Goal: Transaction & Acquisition: Download file/media

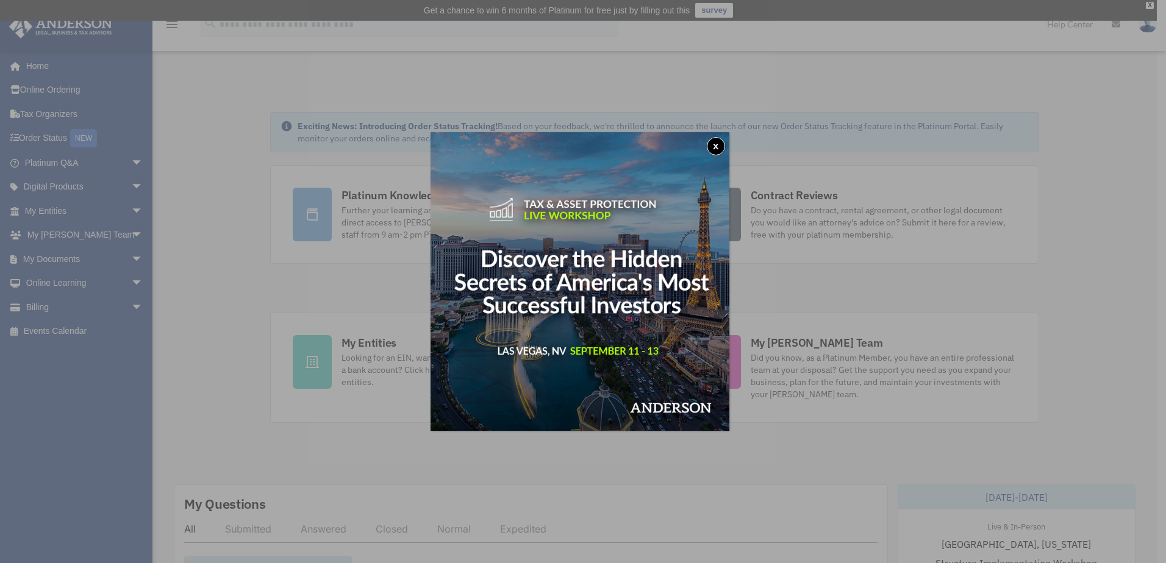
click at [725, 147] on button "x" at bounding box center [716, 146] width 18 height 18
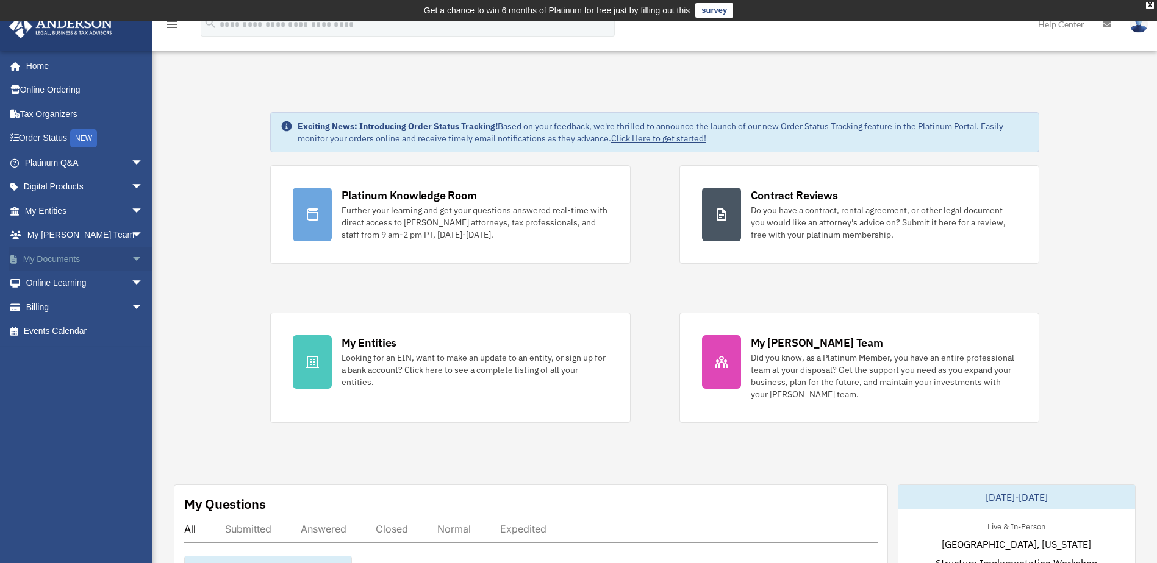
click at [70, 259] on link "My Documents arrow_drop_down" at bounding box center [85, 259] width 153 height 24
click at [132, 255] on span "arrow_drop_down" at bounding box center [143, 259] width 24 height 25
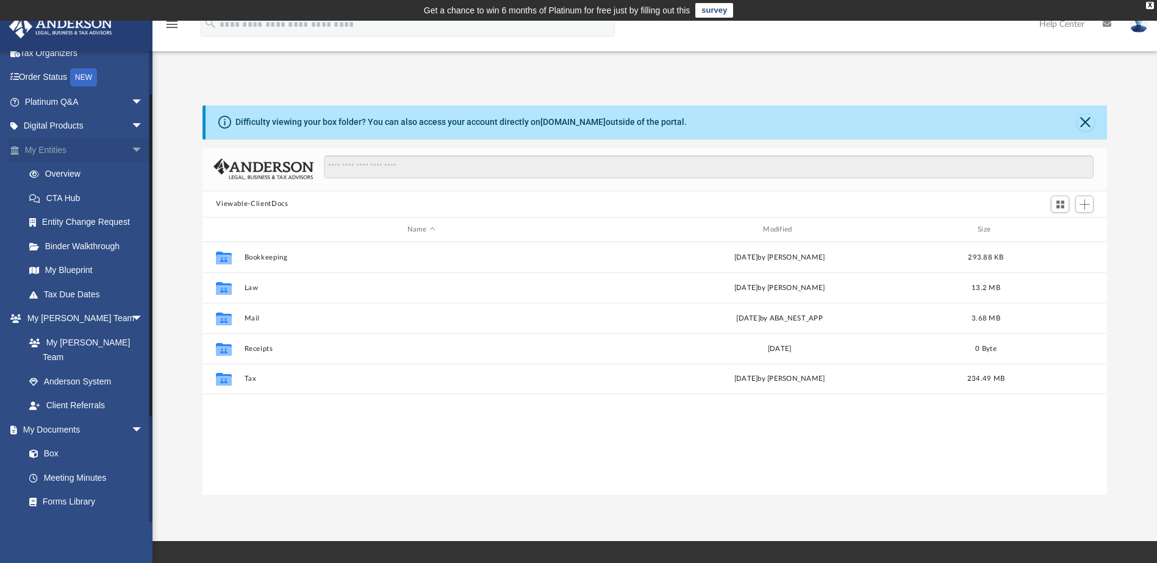
scroll to position [122, 0]
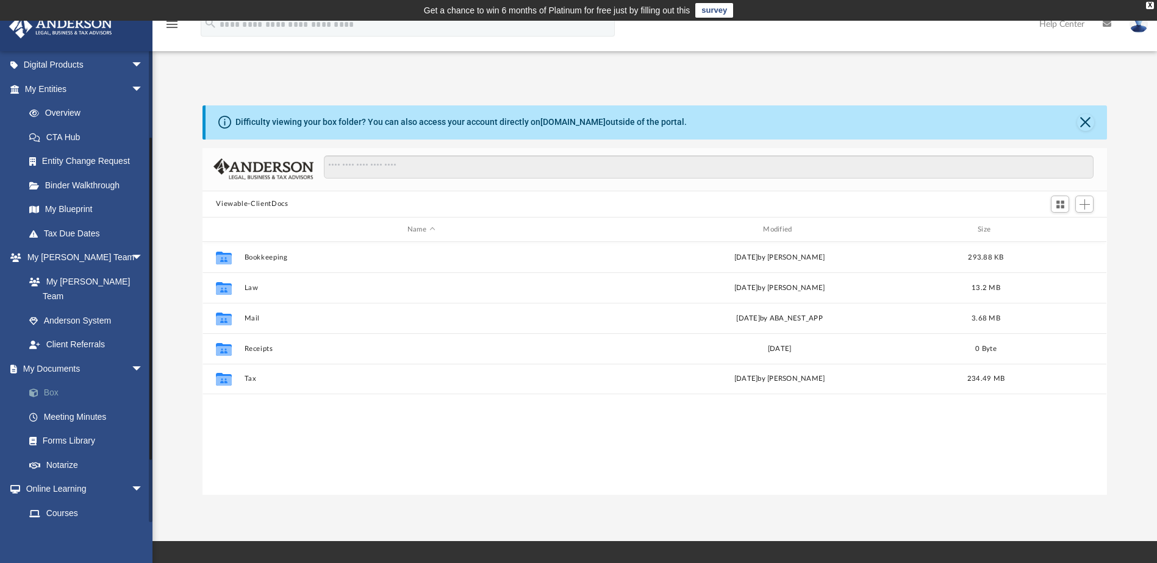
click at [54, 381] on link "Box" at bounding box center [89, 393] width 145 height 24
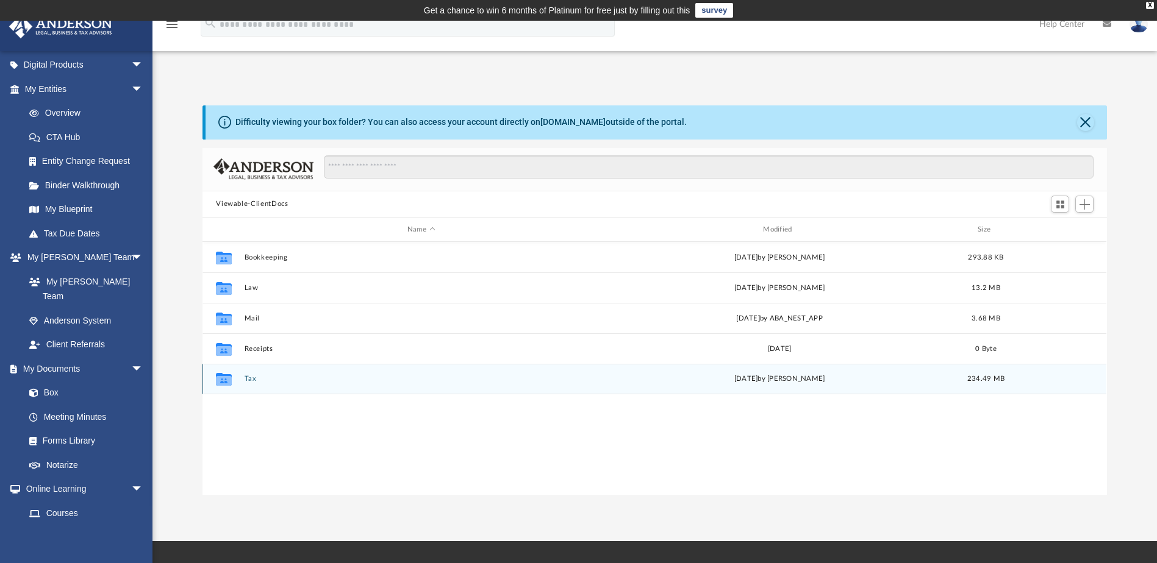
click at [248, 380] on button "Tax" at bounding box center [420, 380] width 353 height 8
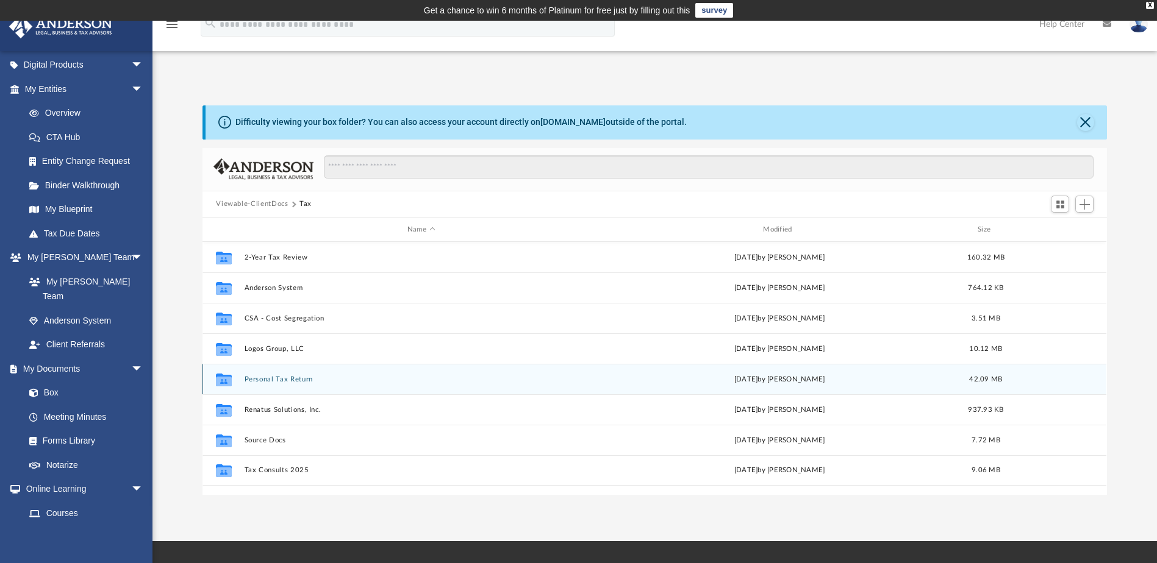
click at [303, 380] on button "Personal Tax Return" at bounding box center [420, 380] width 353 height 8
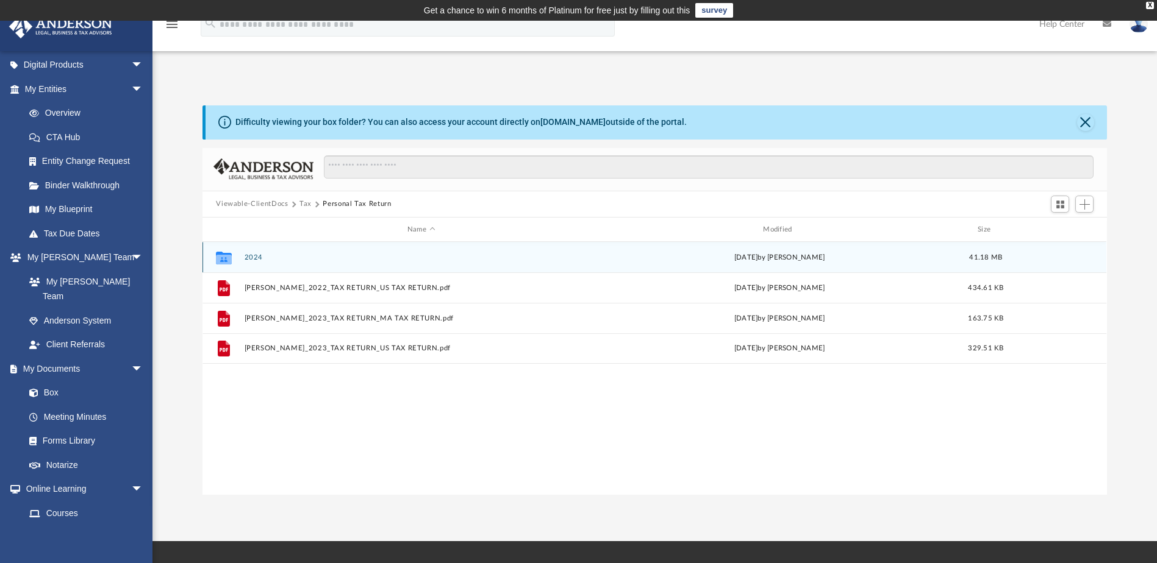
click at [260, 257] on button "2024" at bounding box center [420, 258] width 353 height 8
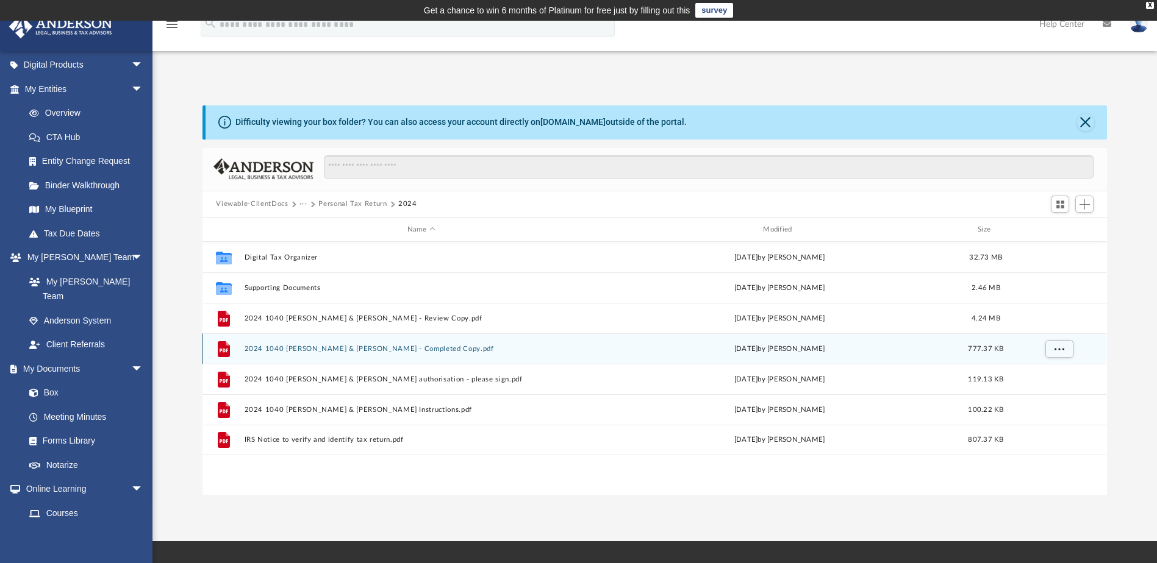
click at [434, 349] on button "2024 1040 [PERSON_NAME] & [PERSON_NAME] - Completed Copy.pdf" at bounding box center [420, 349] width 353 height 8
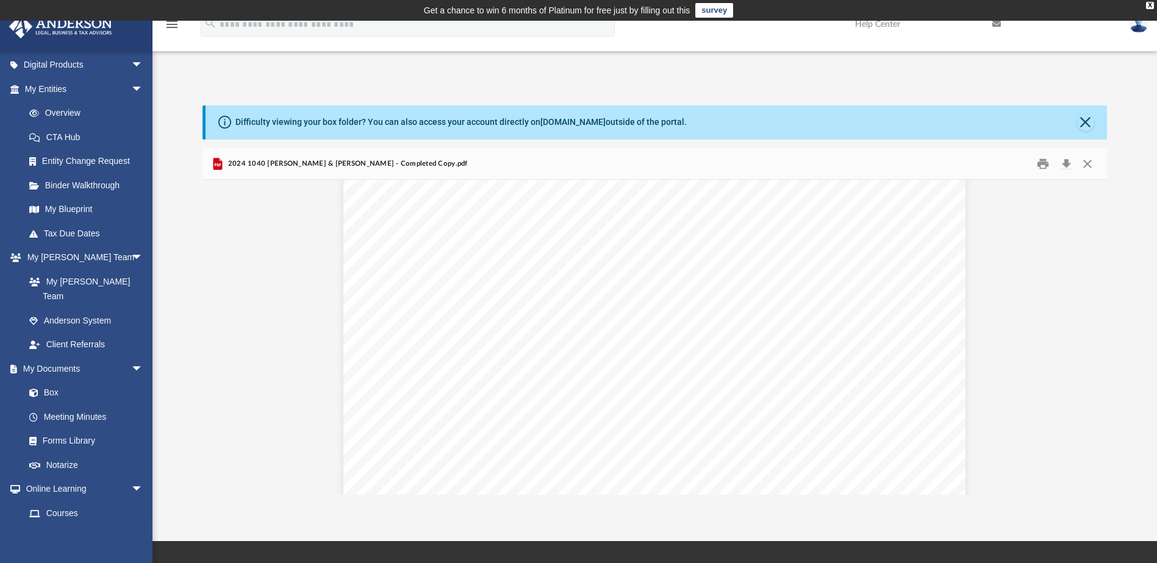
scroll to position [3475, 0]
